Goal: Information Seeking & Learning: Find contact information

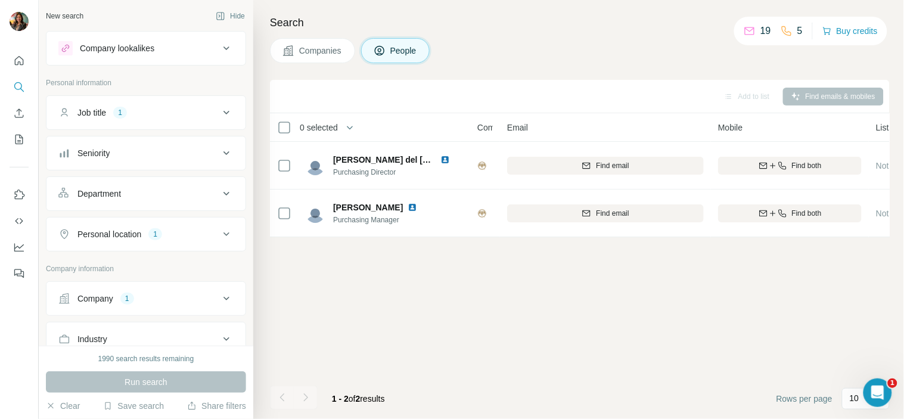
click at [326, 50] on span "Companies" at bounding box center [320, 51] width 43 height 12
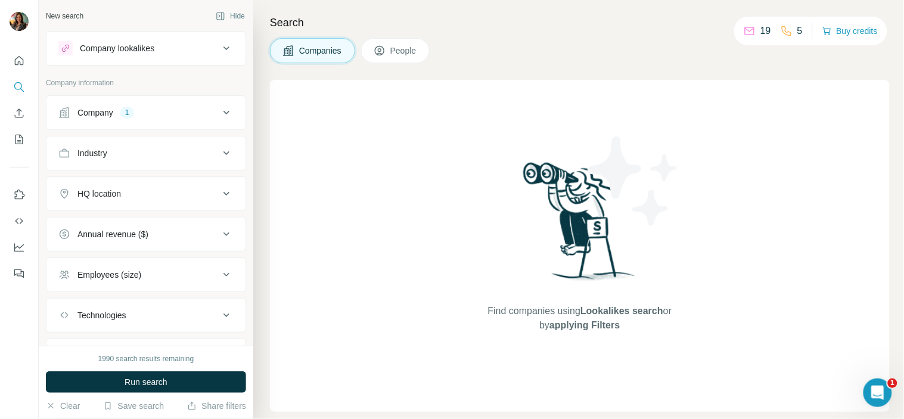
click at [139, 107] on div "Company 1" at bounding box center [138, 113] width 161 height 12
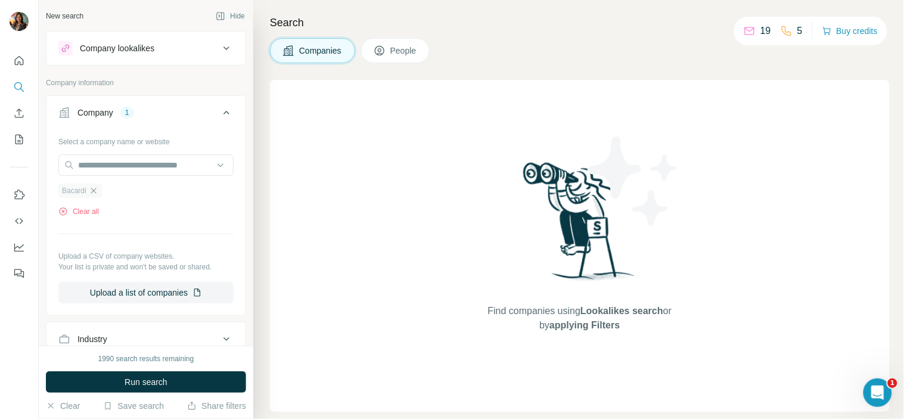
click at [94, 188] on icon "button" at bounding box center [94, 191] width 10 height 10
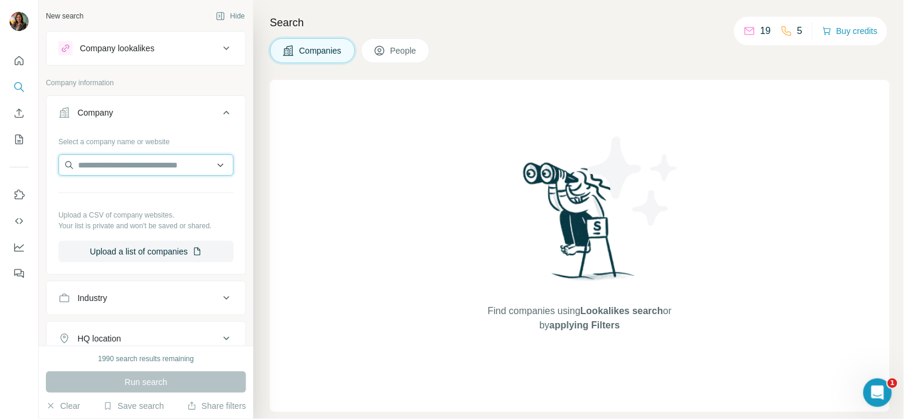
click at [116, 161] on input "text" at bounding box center [145, 164] width 175 height 21
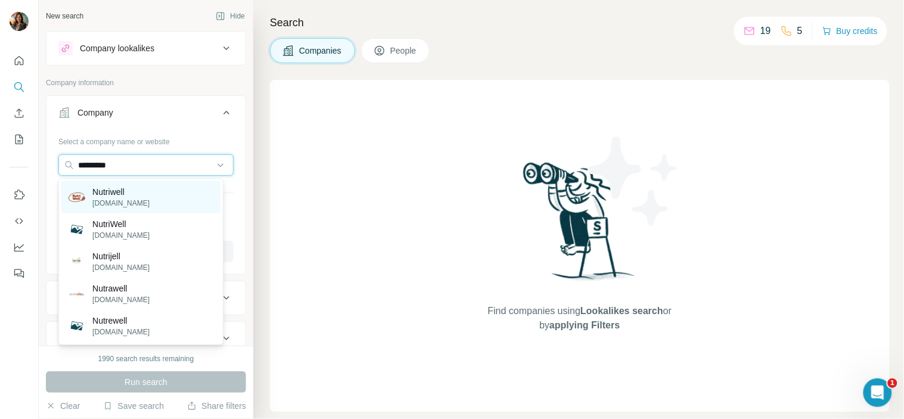
type input "*********"
click at [117, 206] on p "[DOMAIN_NAME]" at bounding box center [120, 203] width 57 height 11
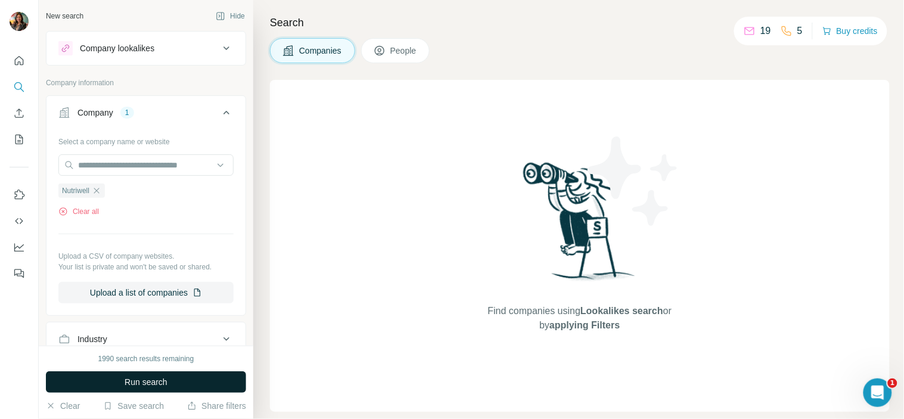
click at [206, 377] on button "Run search" at bounding box center [146, 381] width 200 height 21
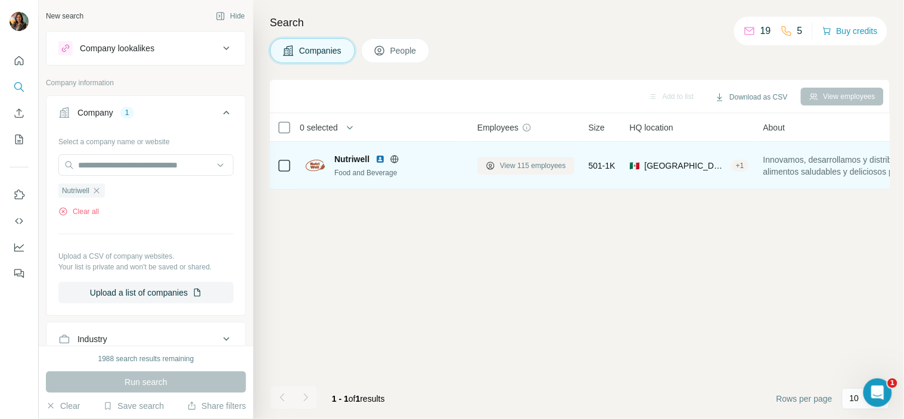
click at [496, 165] on button "View 115 employees" at bounding box center [525, 166] width 97 height 18
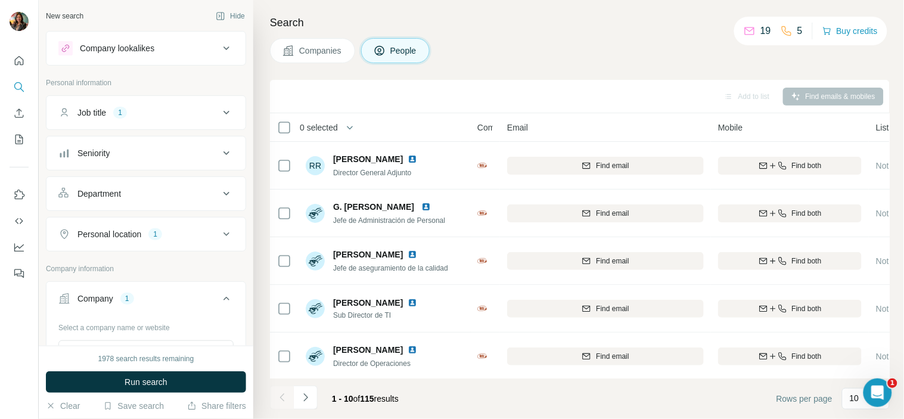
click at [165, 111] on div "Job title 1" at bounding box center [138, 113] width 161 height 12
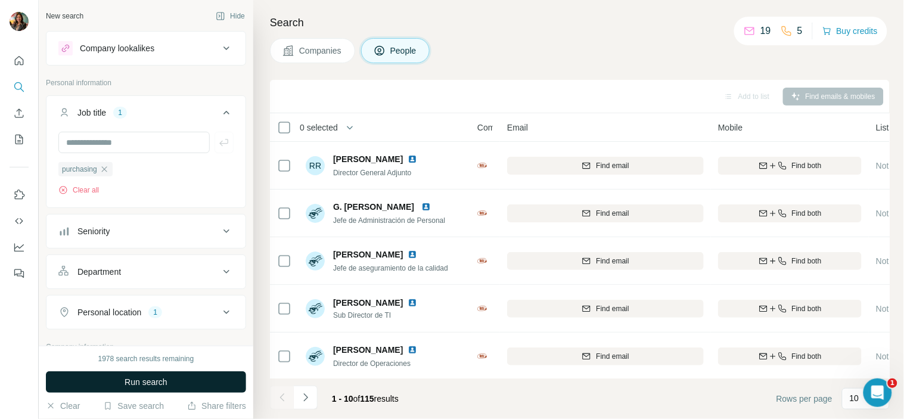
click at [159, 377] on span "Run search" at bounding box center [146, 382] width 43 height 12
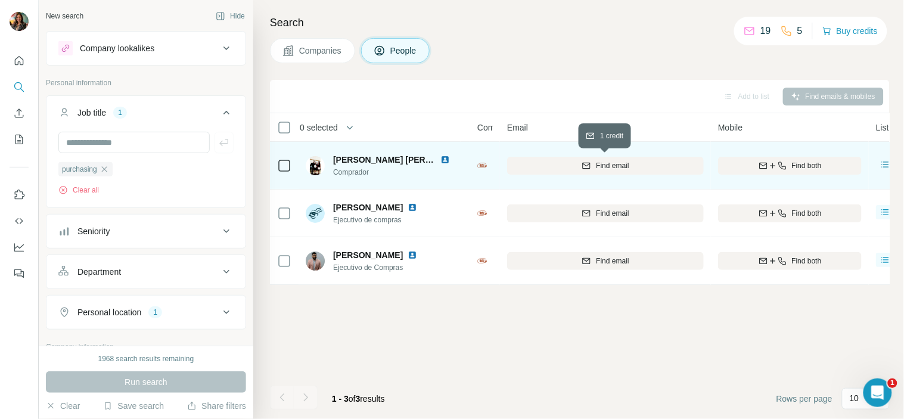
click at [626, 162] on span "Find email" at bounding box center [612, 165] width 33 height 11
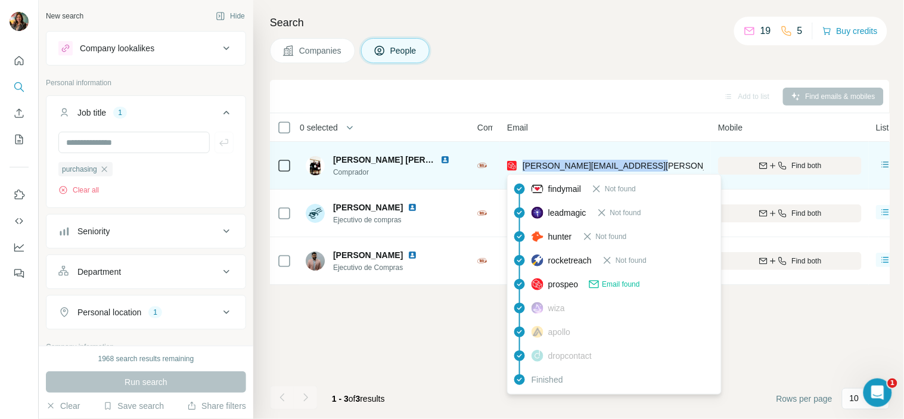
drag, startPoint x: 664, startPoint y: 164, endPoint x: 523, endPoint y: 168, distance: 141.3
click at [523, 168] on div "[PERSON_NAME][EMAIL_ADDRESS][PERSON_NAME][DOMAIN_NAME]" at bounding box center [605, 165] width 197 height 33
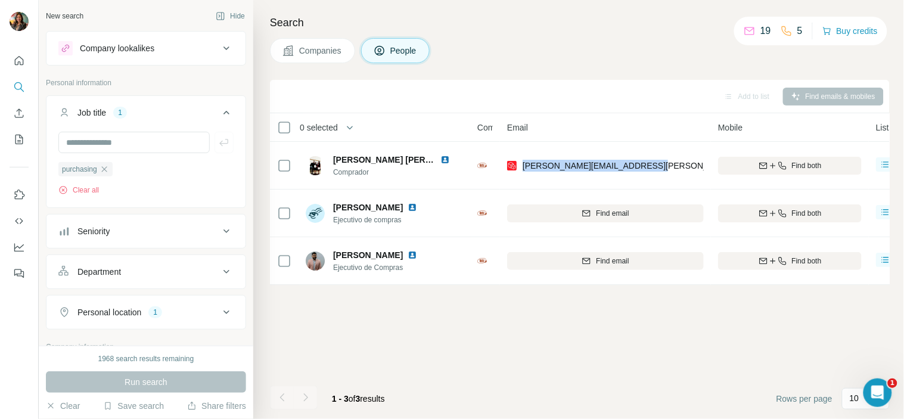
copy span "[PERSON_NAME][EMAIL_ADDRESS][PERSON_NAME][DOMAIN_NAME]"
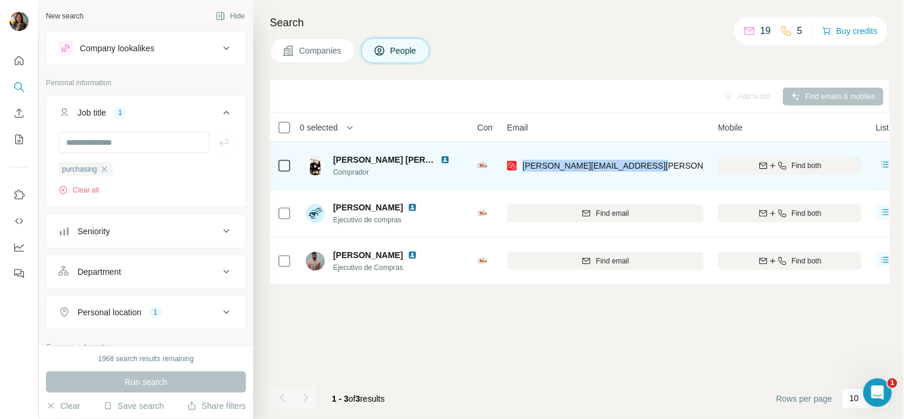
click at [669, 159] on div "[PERSON_NAME][EMAIL_ADDRESS][PERSON_NAME][DOMAIN_NAME]" at bounding box center [605, 165] width 197 height 33
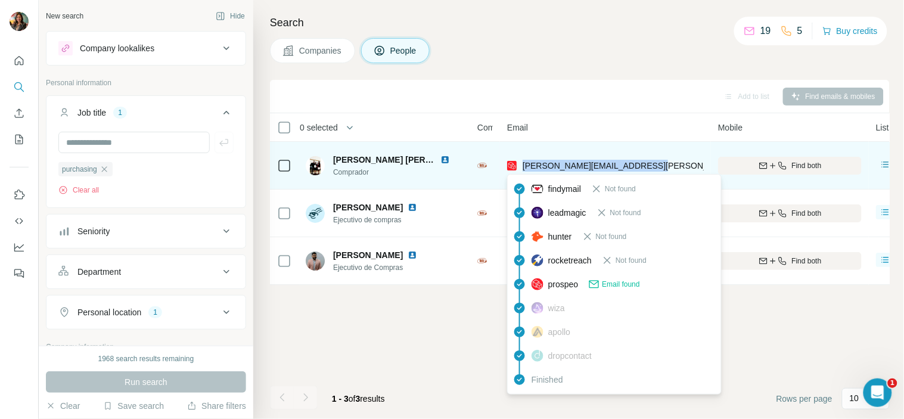
drag, startPoint x: 660, startPoint y: 163, endPoint x: 523, endPoint y: 170, distance: 136.6
click at [523, 170] on div "[PERSON_NAME][EMAIL_ADDRESS][PERSON_NAME][DOMAIN_NAME]" at bounding box center [605, 165] width 197 height 33
copy span "[PERSON_NAME][EMAIL_ADDRESS][PERSON_NAME][DOMAIN_NAME]"
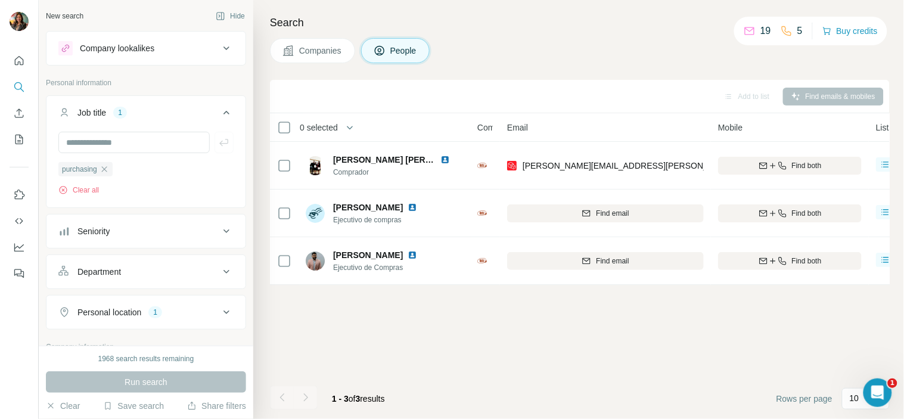
click at [635, 56] on div "Companies People" at bounding box center [580, 50] width 620 height 25
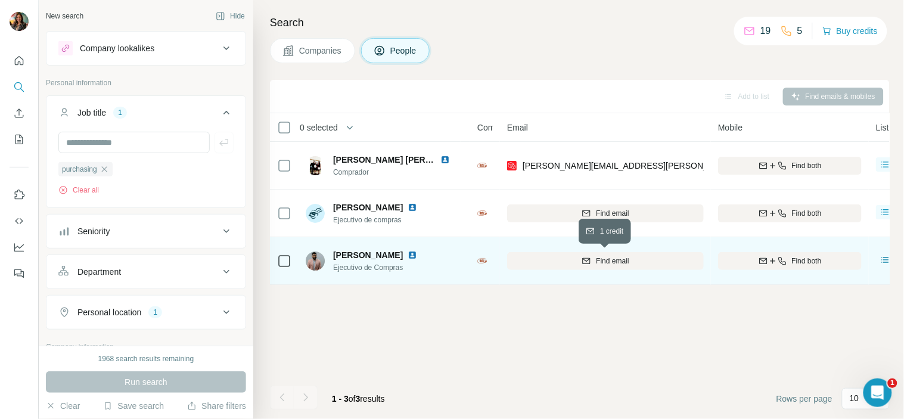
click at [632, 256] on div "Find email" at bounding box center [605, 261] width 197 height 11
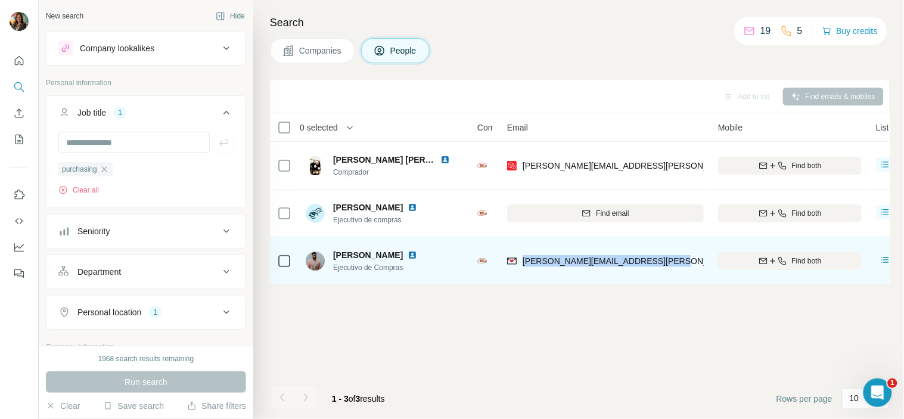
drag, startPoint x: 689, startPoint y: 257, endPoint x: 523, endPoint y: 269, distance: 167.3
click at [523, 269] on div "[PERSON_NAME][EMAIL_ADDRESS][PERSON_NAME][DOMAIN_NAME]" at bounding box center [605, 260] width 197 height 33
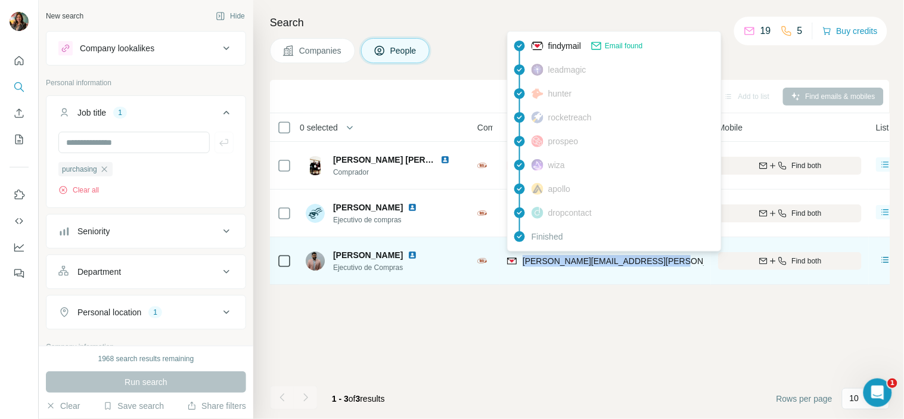
copy span "[PERSON_NAME][EMAIL_ADDRESS][PERSON_NAME][DOMAIN_NAME]"
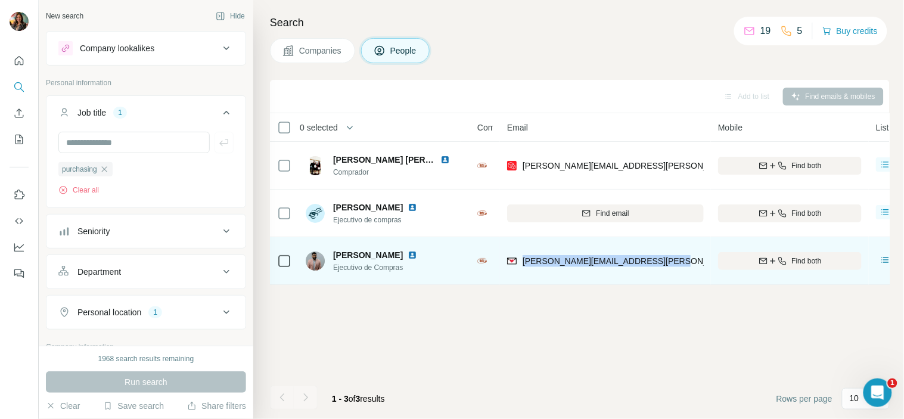
click at [534, 284] on td "[PERSON_NAME][EMAIL_ADDRESS][PERSON_NAME][DOMAIN_NAME]" at bounding box center [605, 261] width 211 height 48
